Goal: Transaction & Acquisition: Purchase product/service

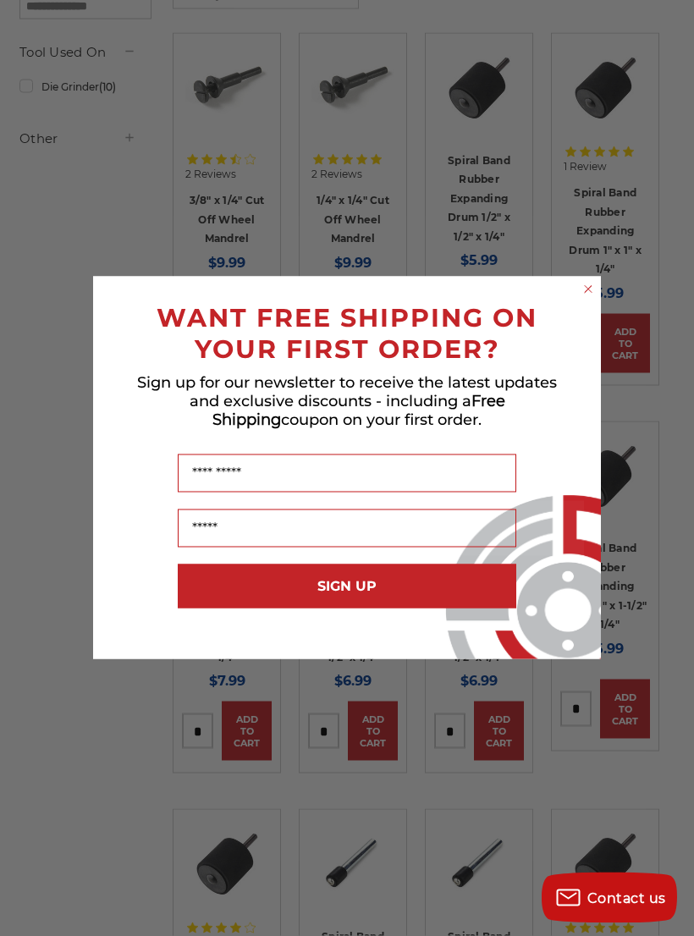
scroll to position [342, 0]
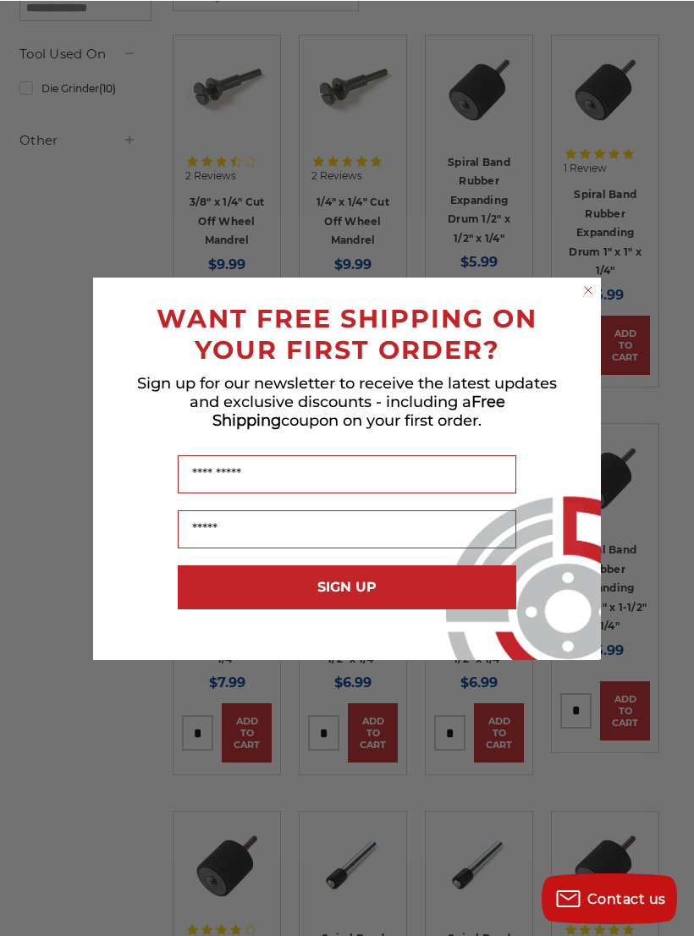
click at [583, 289] on form "WANT FREE SHIPPING ON YOUR FIRST ORDER? Sign up for our newsletter to receive t…" at bounding box center [347, 468] width 508 height 383
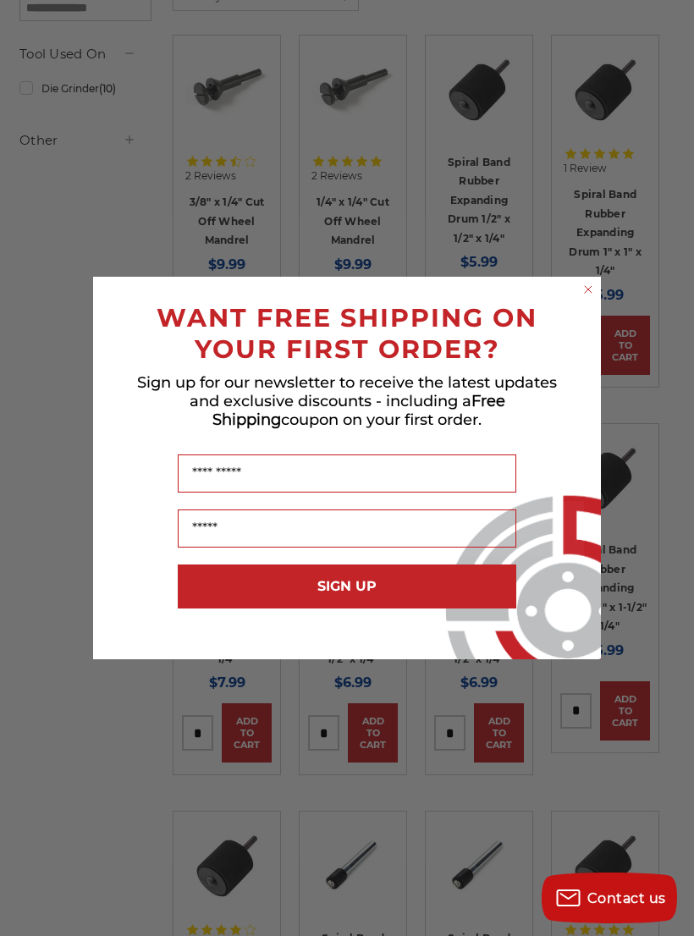
click at [593, 298] on circle "Close dialog" at bounding box center [589, 290] width 16 height 16
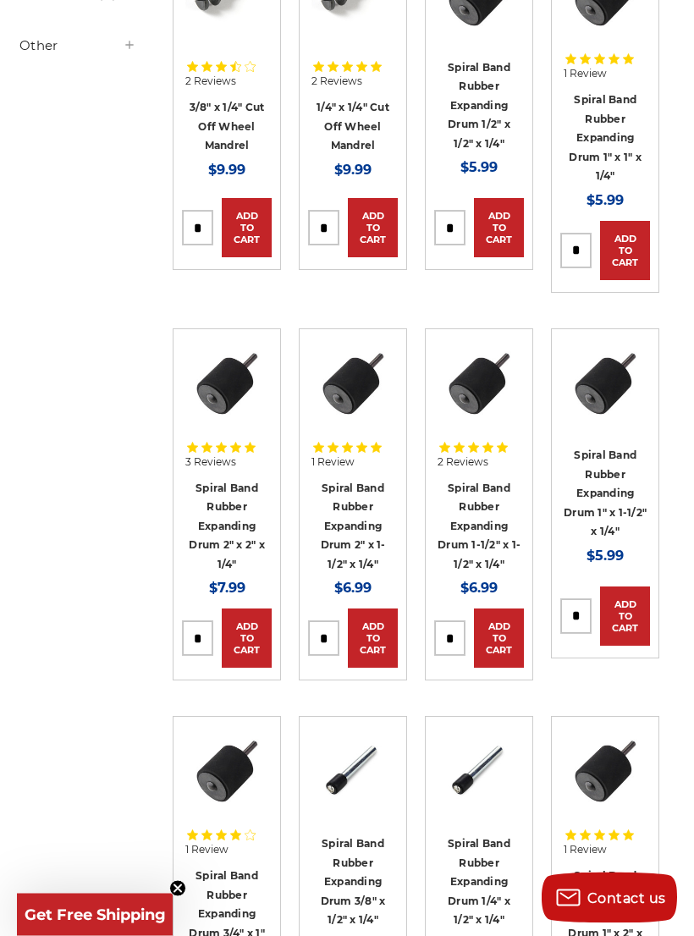
scroll to position [436, 0]
click at [487, 375] on img at bounding box center [479, 382] width 83 height 83
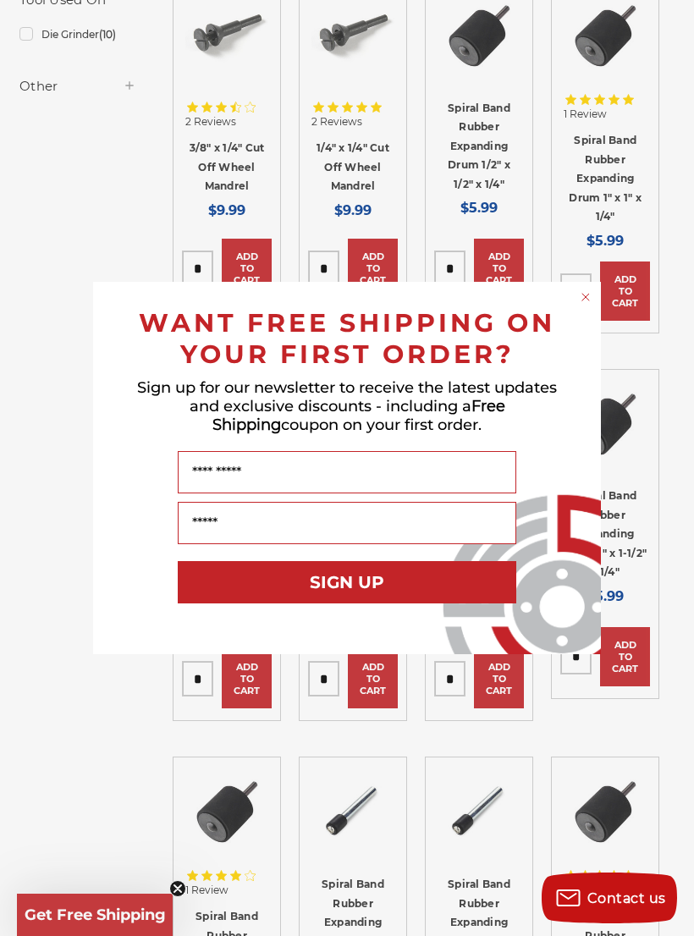
scroll to position [394, 0]
click at [589, 274] on div "Close dialog WANT FREE SHIPPING ON YOUR FIRST ORDER? Sign up for our newsletter…" at bounding box center [347, 468] width 694 height 936
click at [591, 291] on circle "Close dialog" at bounding box center [586, 297] width 16 height 16
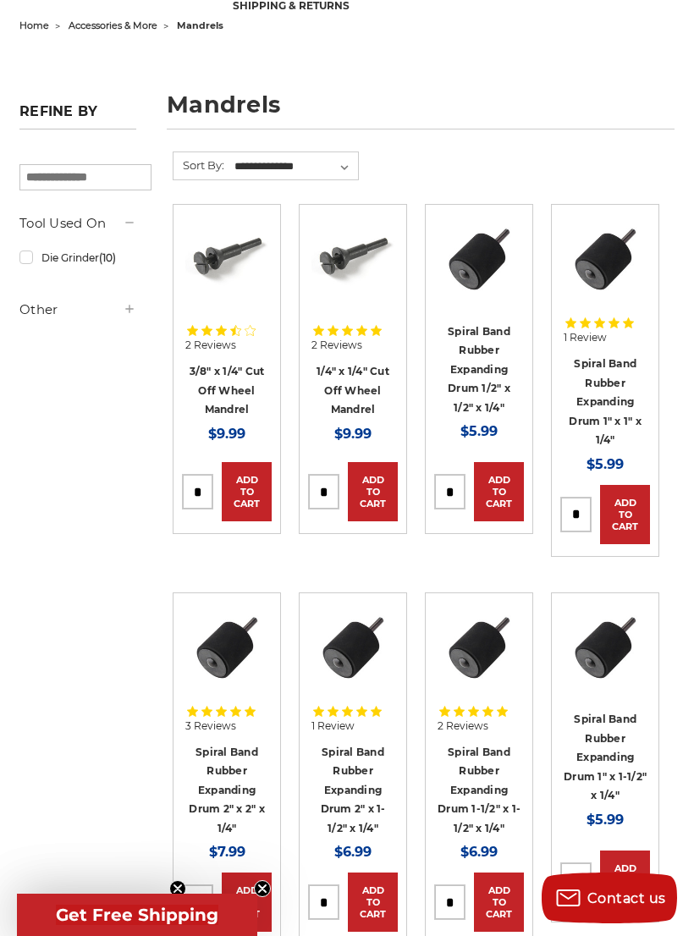
scroll to position [0, 0]
